Goal: Transaction & Acquisition: Purchase product/service

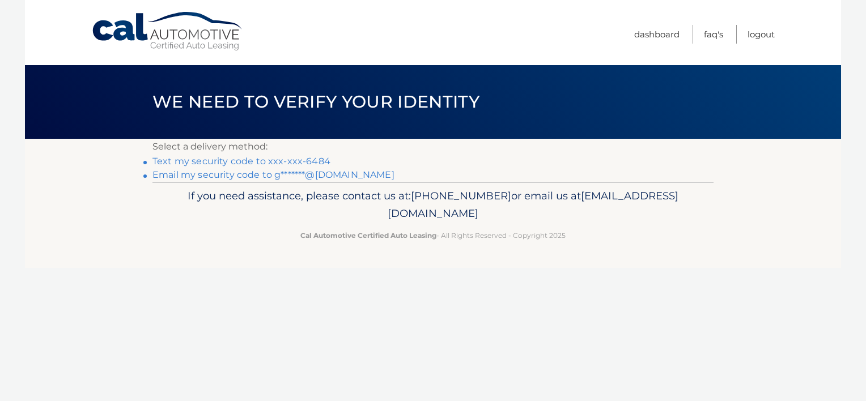
click at [248, 160] on link "Text my security code to xxx-xxx-6484" at bounding box center [242, 161] width 178 height 11
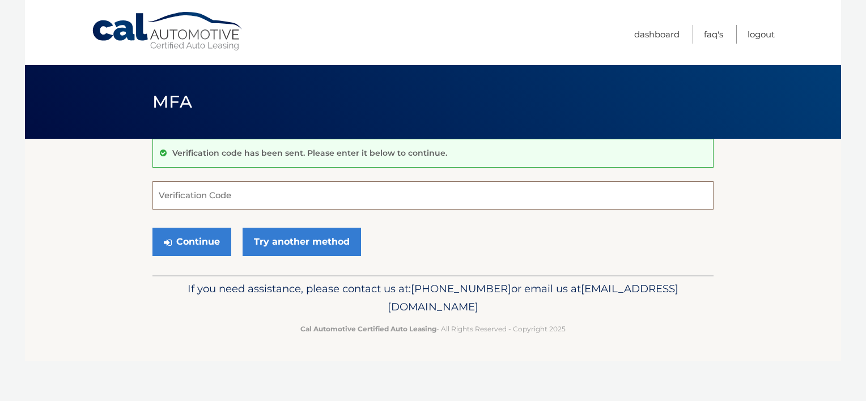
click at [253, 190] on input "Verification Code" at bounding box center [433, 195] width 561 height 28
click at [225, 195] on input "Verification Code" at bounding box center [433, 195] width 561 height 28
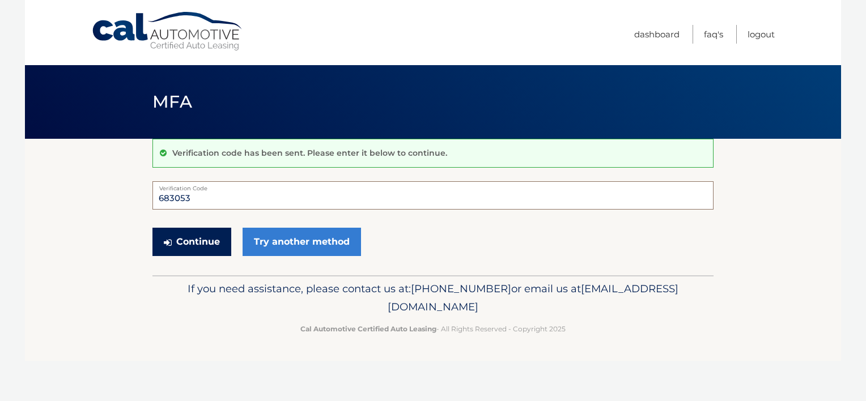
type input "683053"
click at [189, 238] on button "Continue" at bounding box center [192, 242] width 79 height 28
click at [194, 236] on button "Continue" at bounding box center [192, 242] width 79 height 28
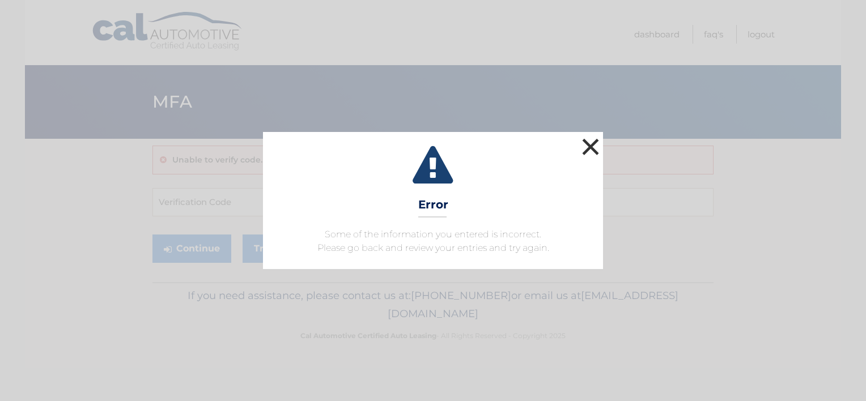
click at [583, 144] on button "×" at bounding box center [590, 146] width 23 height 23
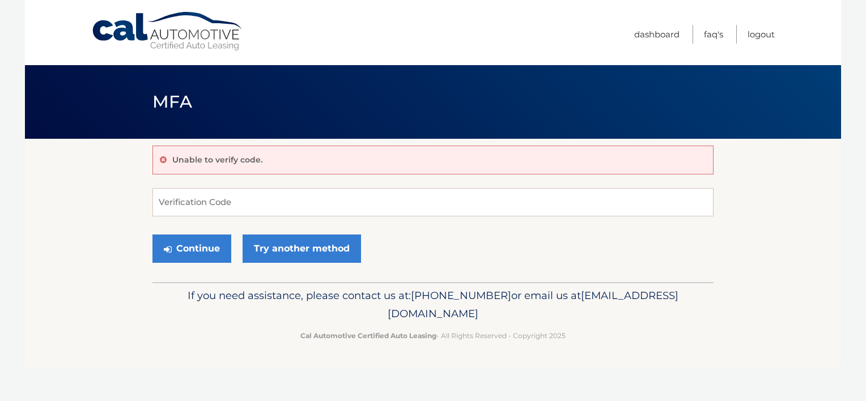
click at [286, 187] on div "Unable to verify code. Verification Code Continue Try another method" at bounding box center [433, 210] width 561 height 143
click at [166, 193] on input "Verification Code" at bounding box center [433, 202] width 561 height 28
type input "683053"
click at [204, 247] on button "Continue" at bounding box center [192, 249] width 79 height 28
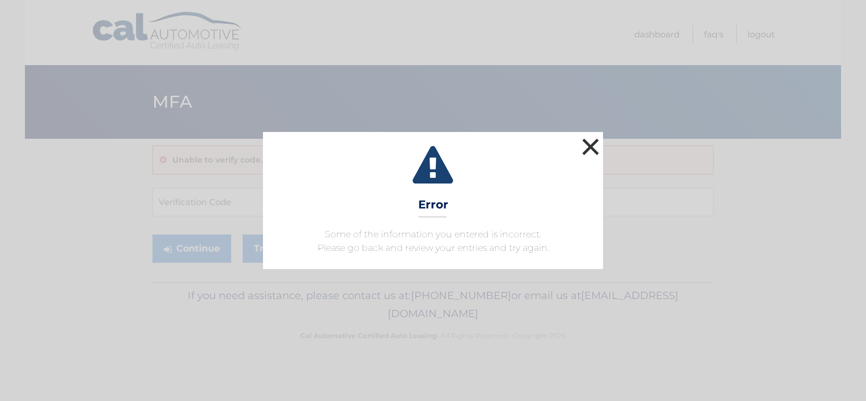
click at [592, 143] on button "×" at bounding box center [590, 146] width 23 height 23
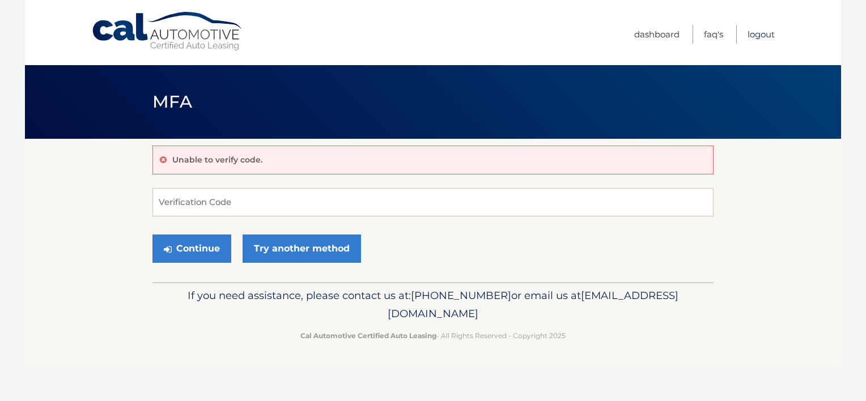
click at [762, 29] on link "Logout" at bounding box center [761, 34] width 27 height 19
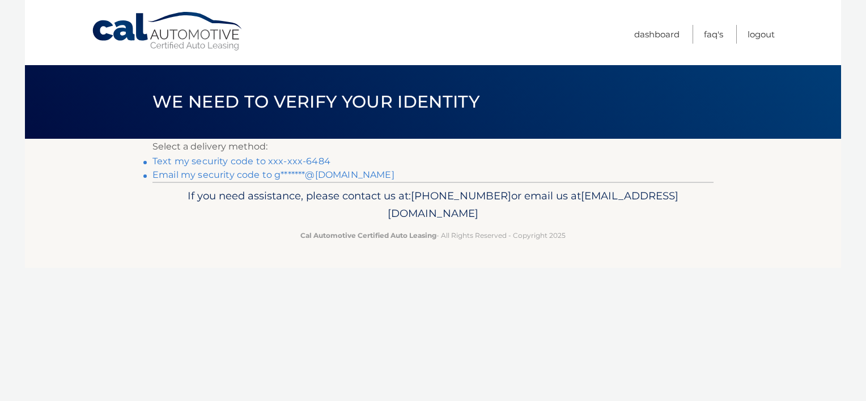
click at [222, 157] on link "Text my security code to xxx-xxx-6484" at bounding box center [242, 161] width 178 height 11
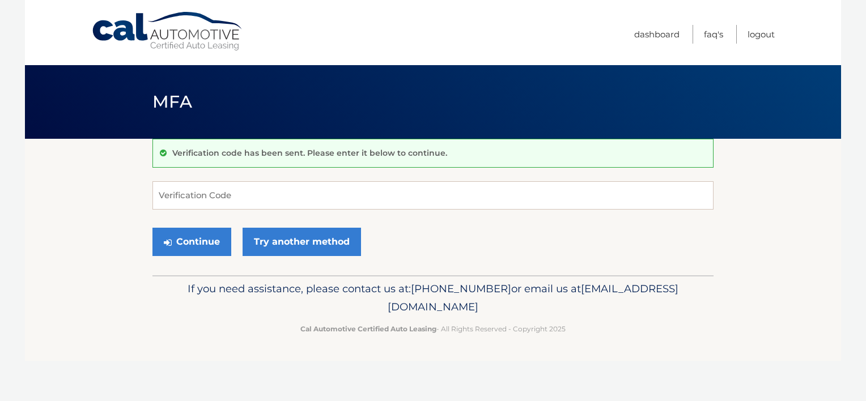
click at [353, 179] on div "Verification code has been sent. Please enter it below to continue. Verificatio…" at bounding box center [433, 207] width 561 height 137
click at [281, 196] on input "Verification Code" at bounding box center [433, 195] width 561 height 28
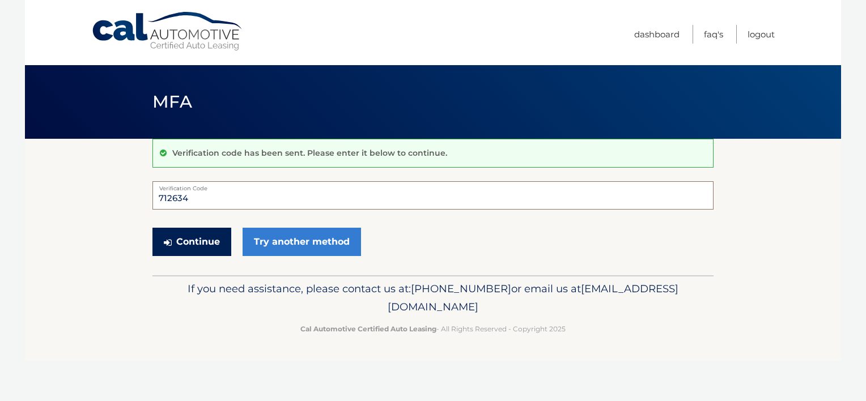
type input "712634"
click at [197, 235] on button "Continue" at bounding box center [192, 242] width 79 height 28
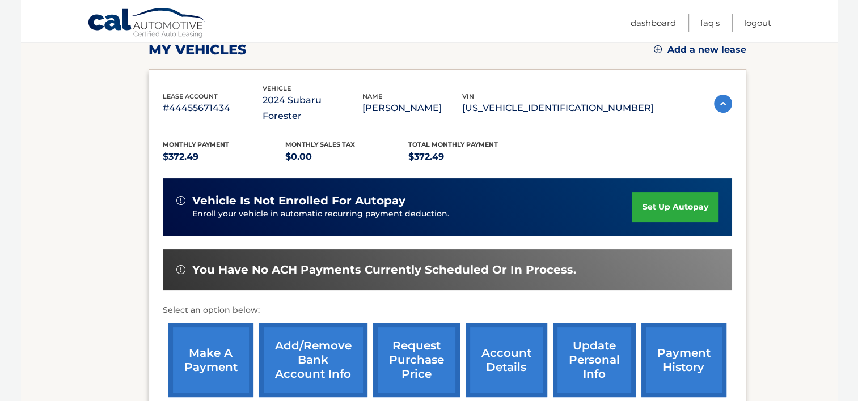
scroll to position [170, 0]
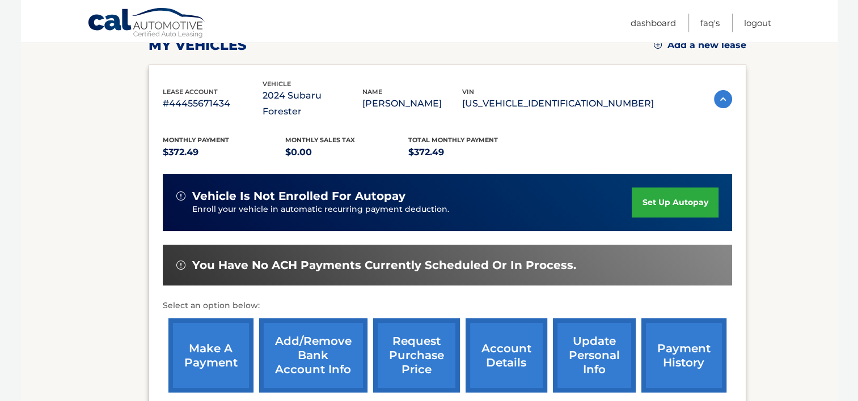
click at [217, 336] on link "make a payment" at bounding box center [210, 356] width 85 height 74
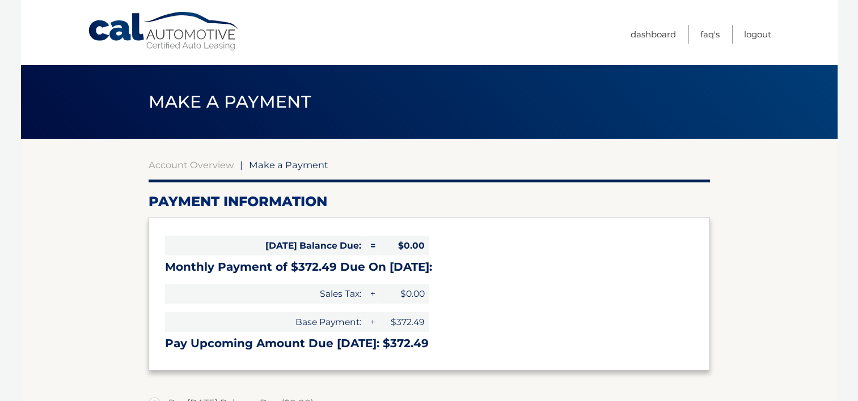
select select "ZWE5NTgwN2YtMjIxMi00ZjU3LWIwODYtMTYzZTgxOGRlNzhk"
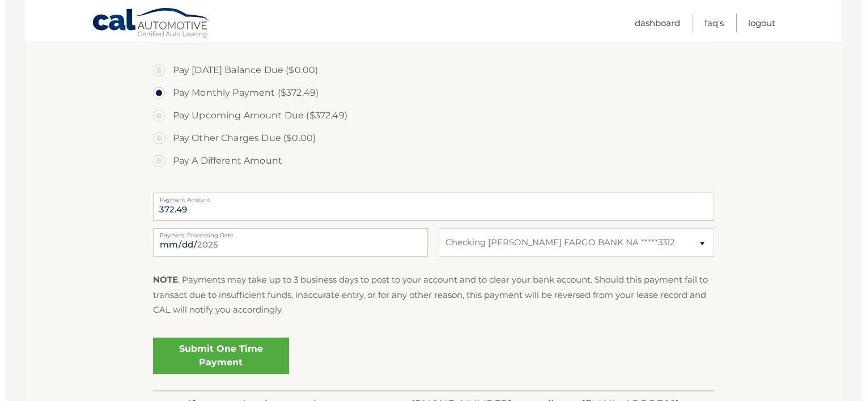
scroll to position [340, 0]
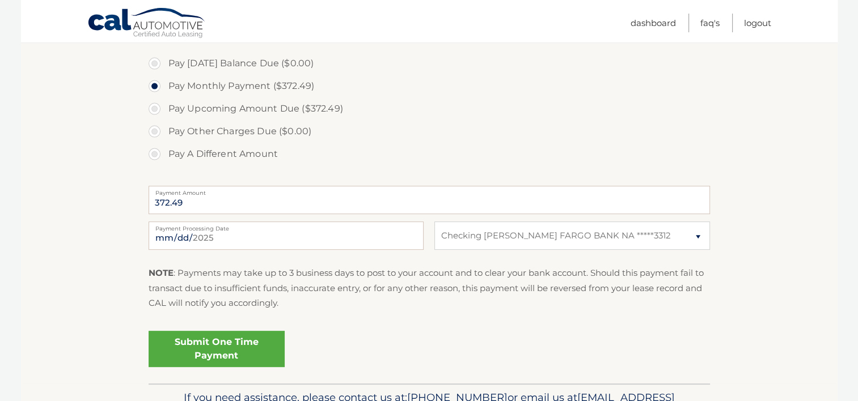
click at [243, 346] on link "Submit One Time Payment" at bounding box center [217, 349] width 136 height 36
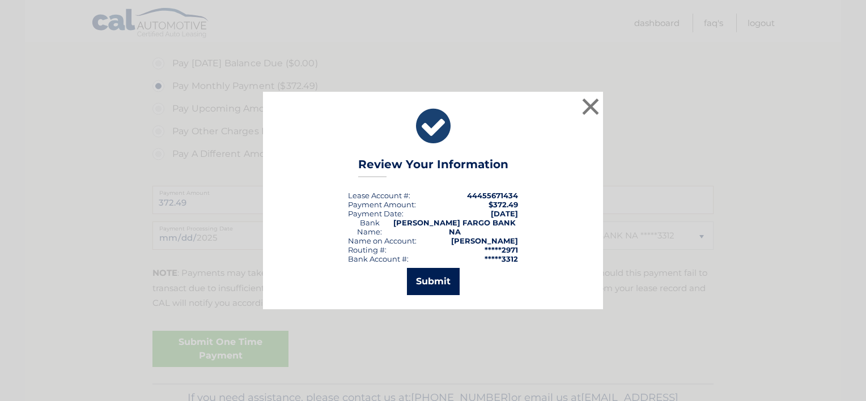
click at [436, 271] on button "Submit" at bounding box center [433, 281] width 53 height 27
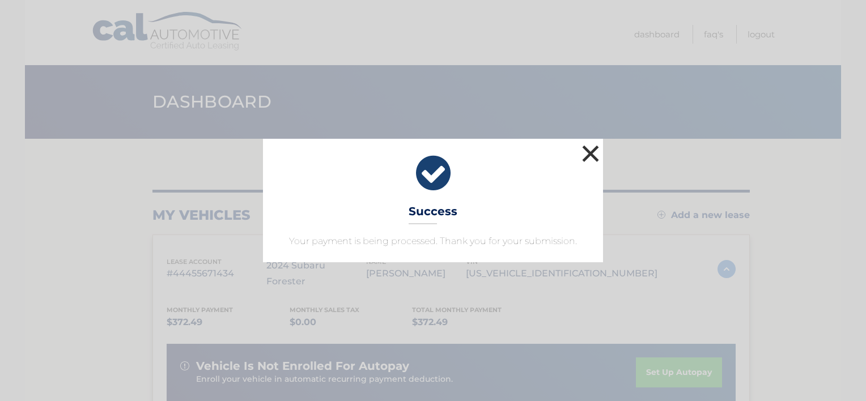
click at [590, 151] on button "×" at bounding box center [590, 153] width 23 height 23
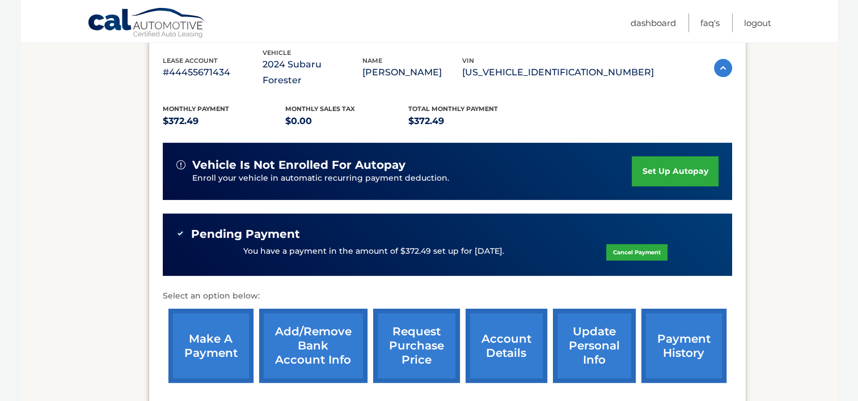
scroll to position [227, 0]
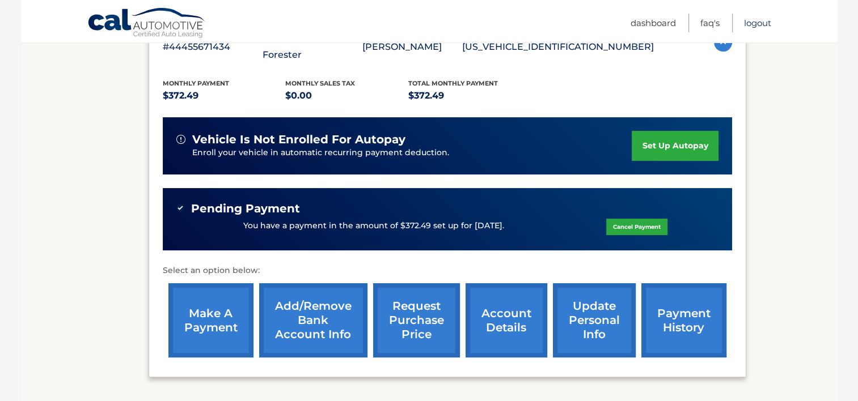
click at [752, 20] on link "Logout" at bounding box center [757, 23] width 27 height 19
